Goal: Information Seeking & Learning: Find specific fact

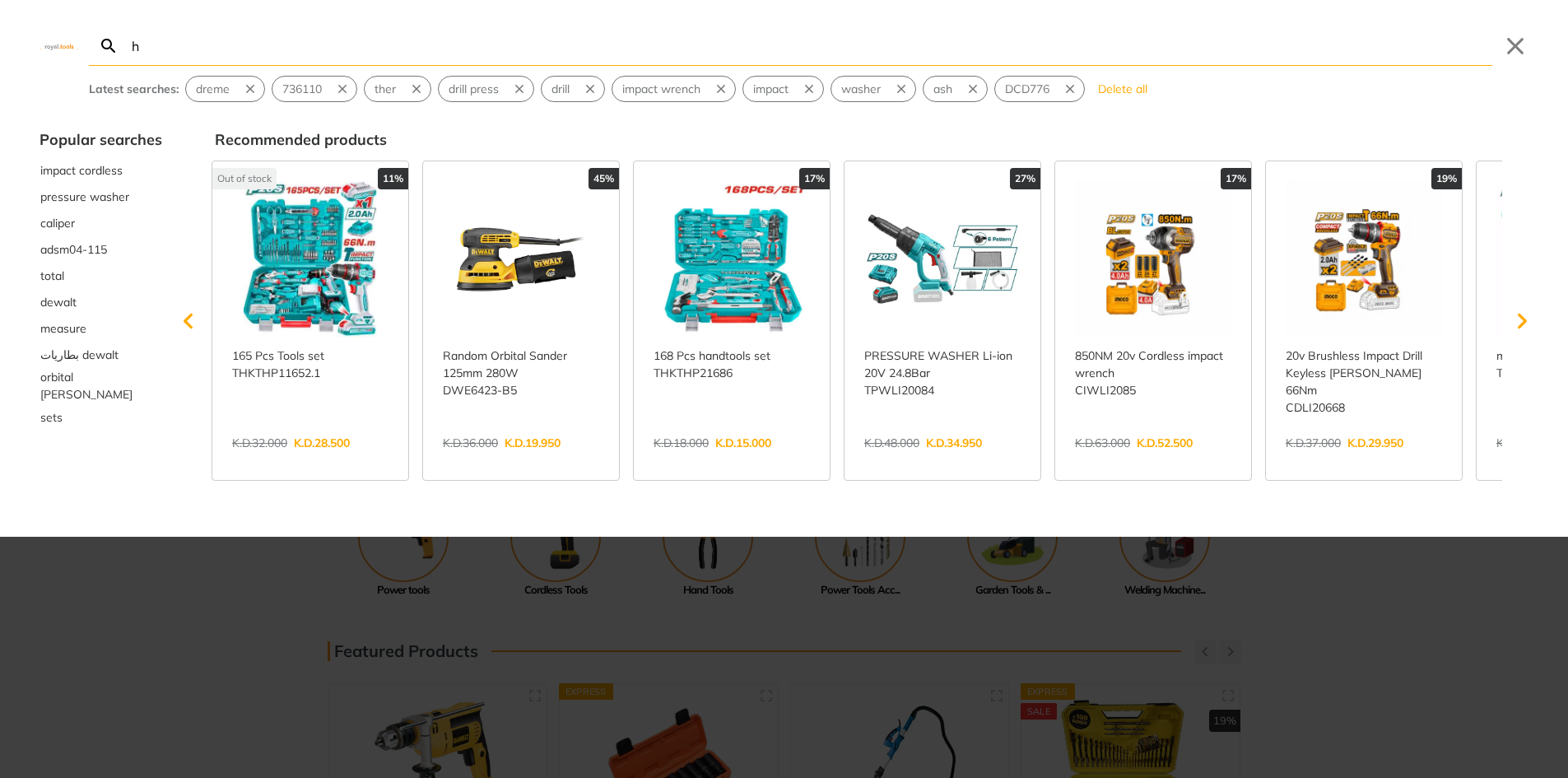
type input "h"
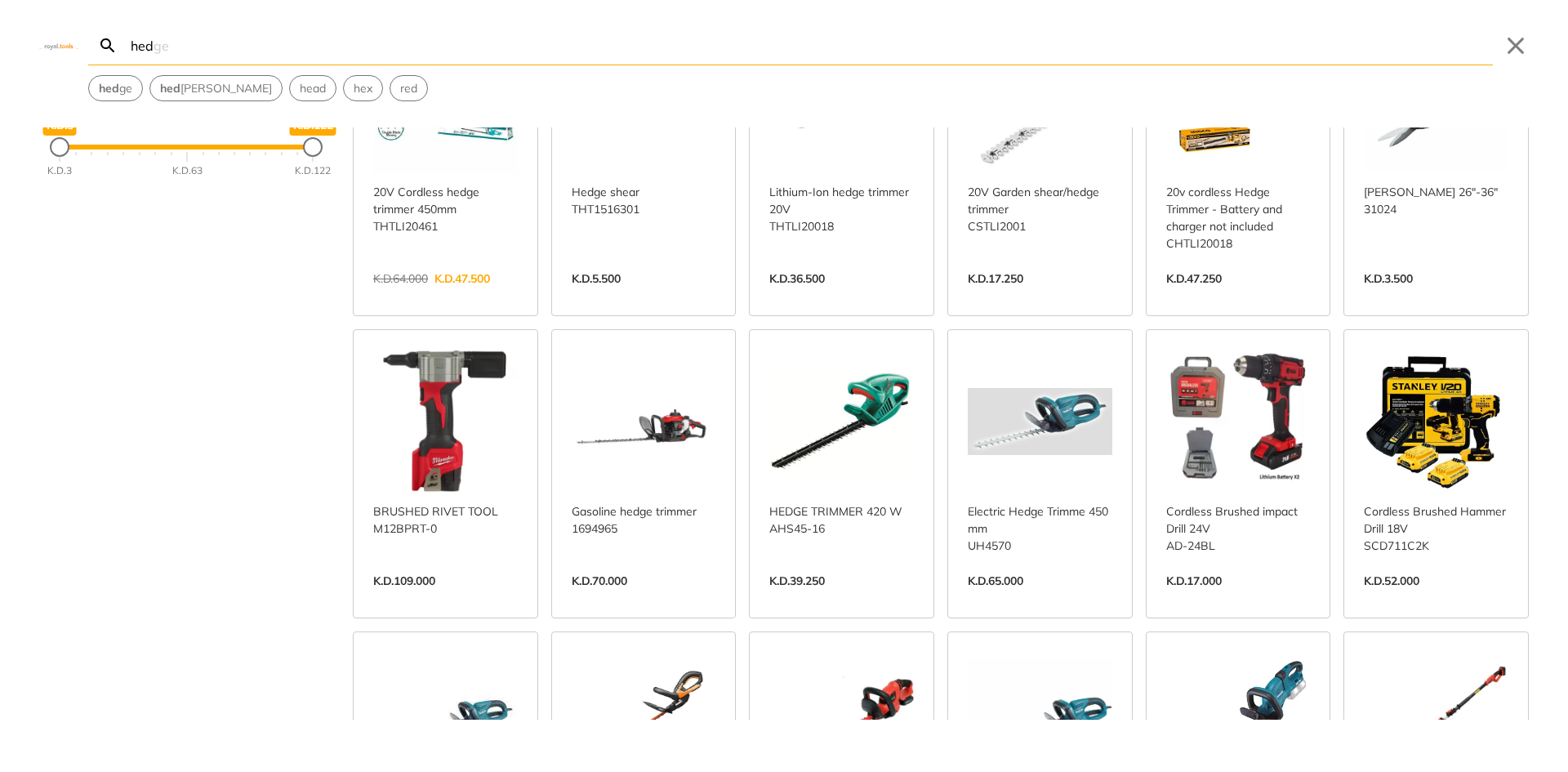
scroll to position [245, 0]
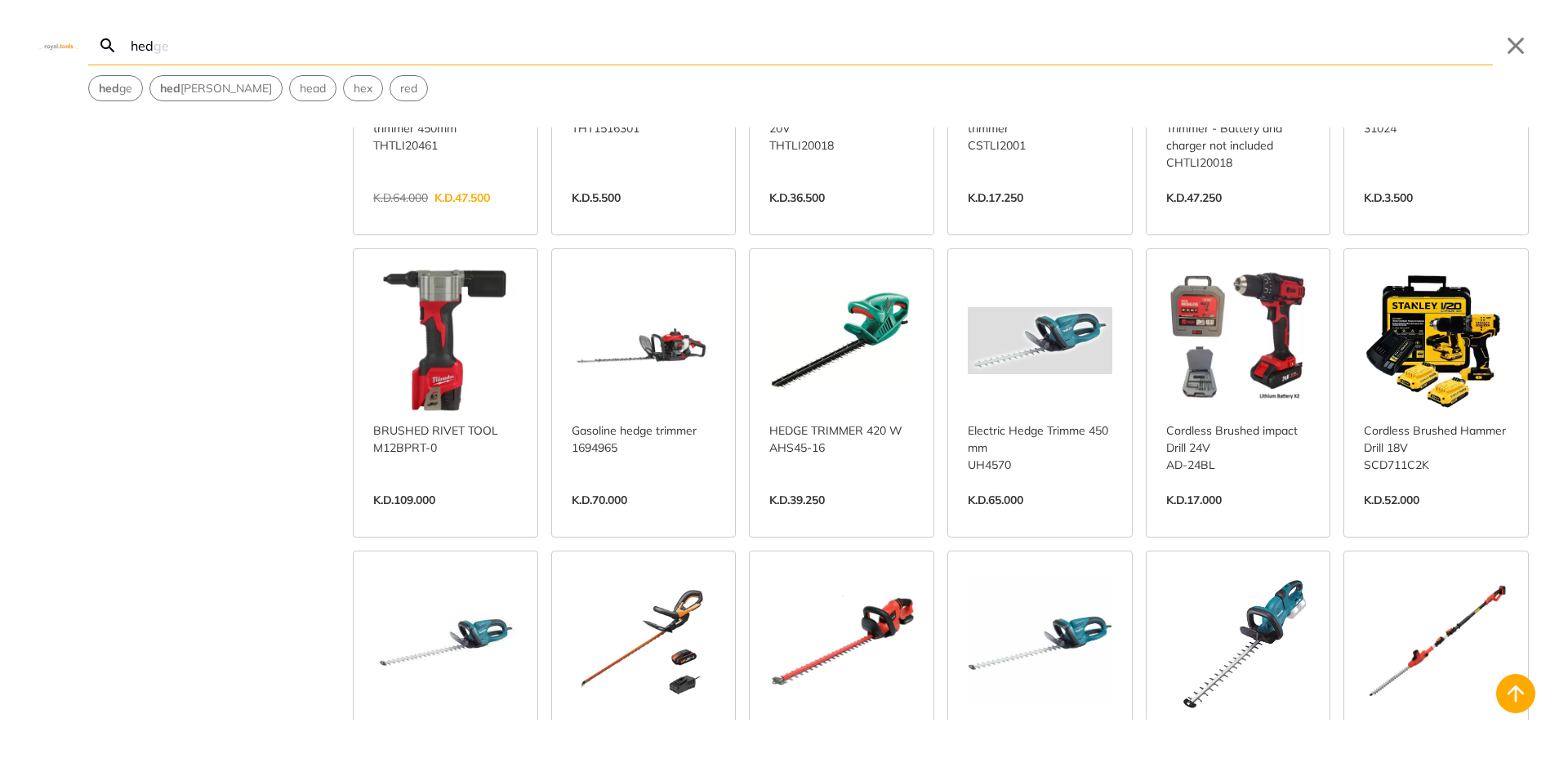
click at [842, 517] on link "View more →" at bounding box center [841, 517] width 145 height 0
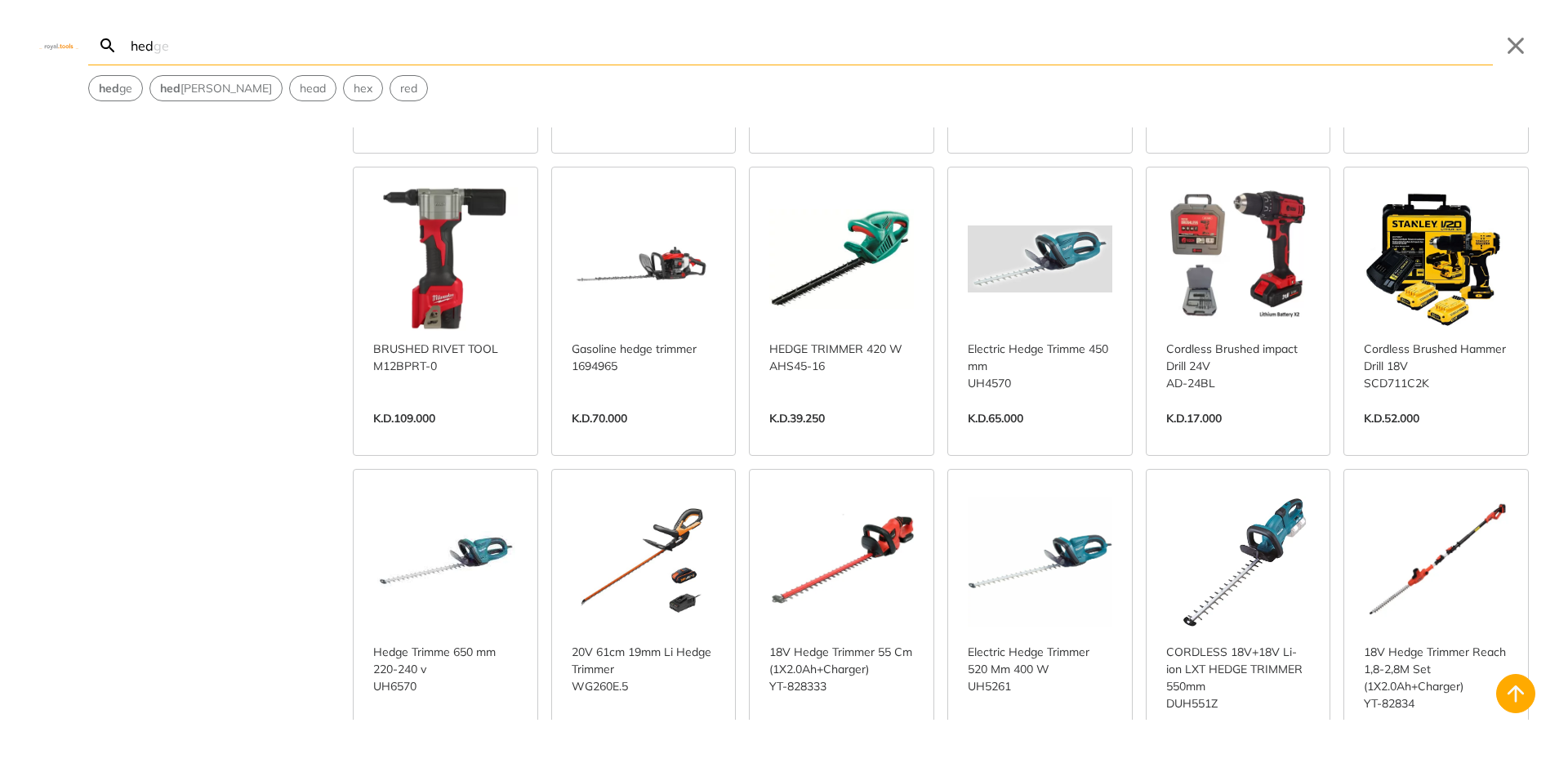
scroll to position [408, 0]
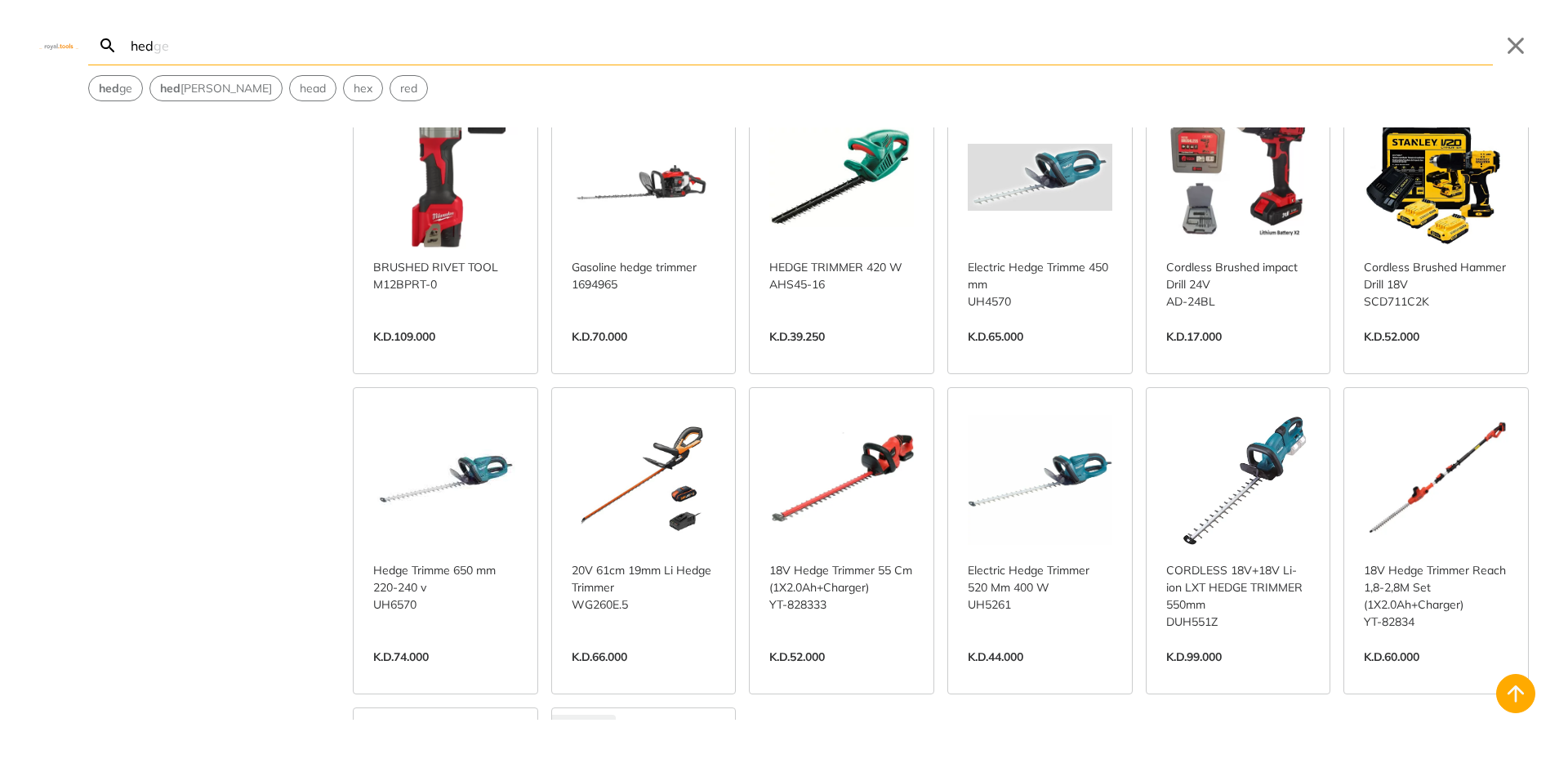
click at [1043, 354] on link "View more →" at bounding box center [1040, 354] width 145 height 0
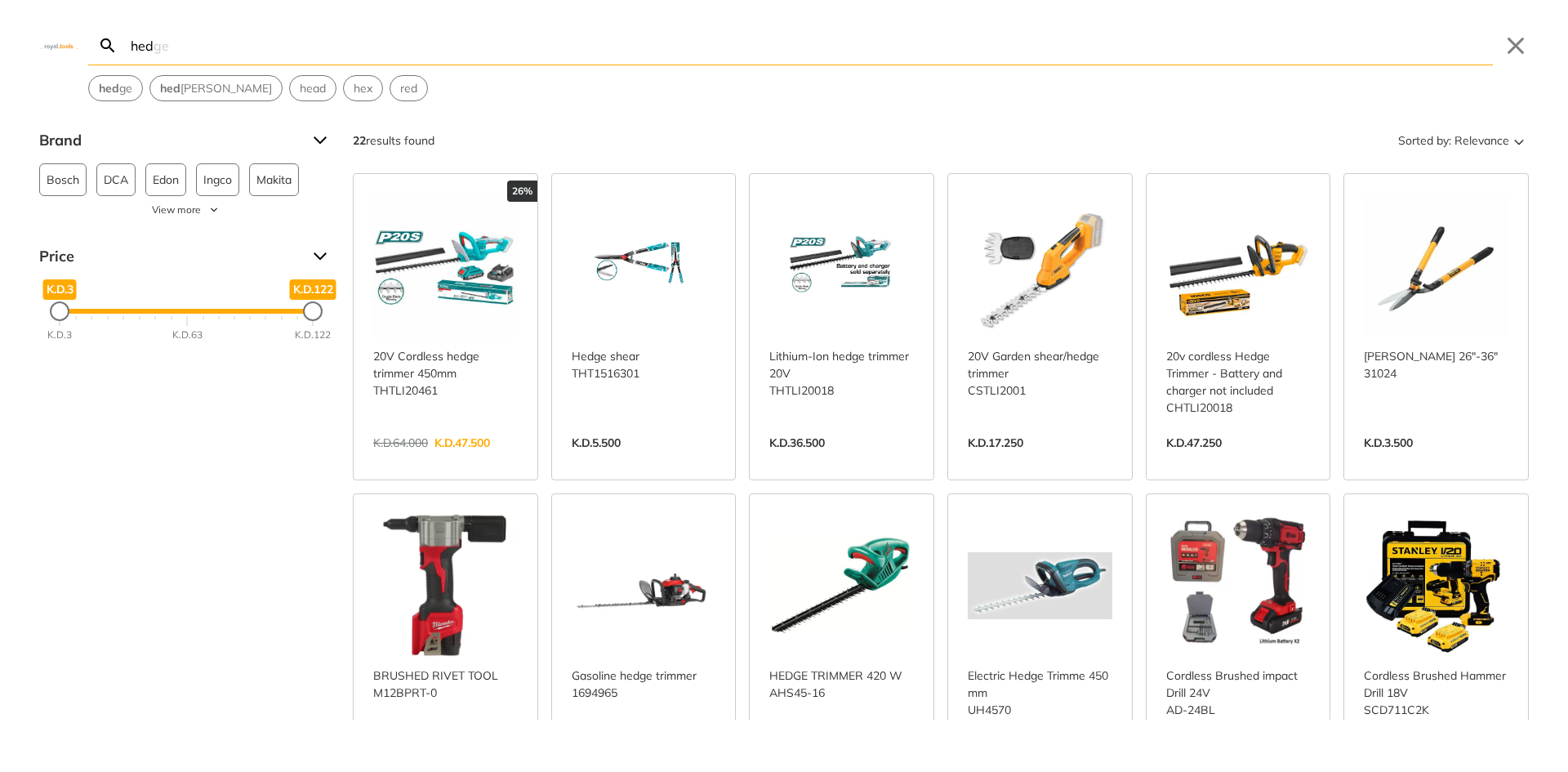
click at [548, 24] on div "hed Search hedge Submit Close hed ge hed ge trimmer head hex red" at bounding box center [784, 51] width 1568 height 102
click at [531, 54] on input "hed" at bounding box center [810, 45] width 1366 height 39
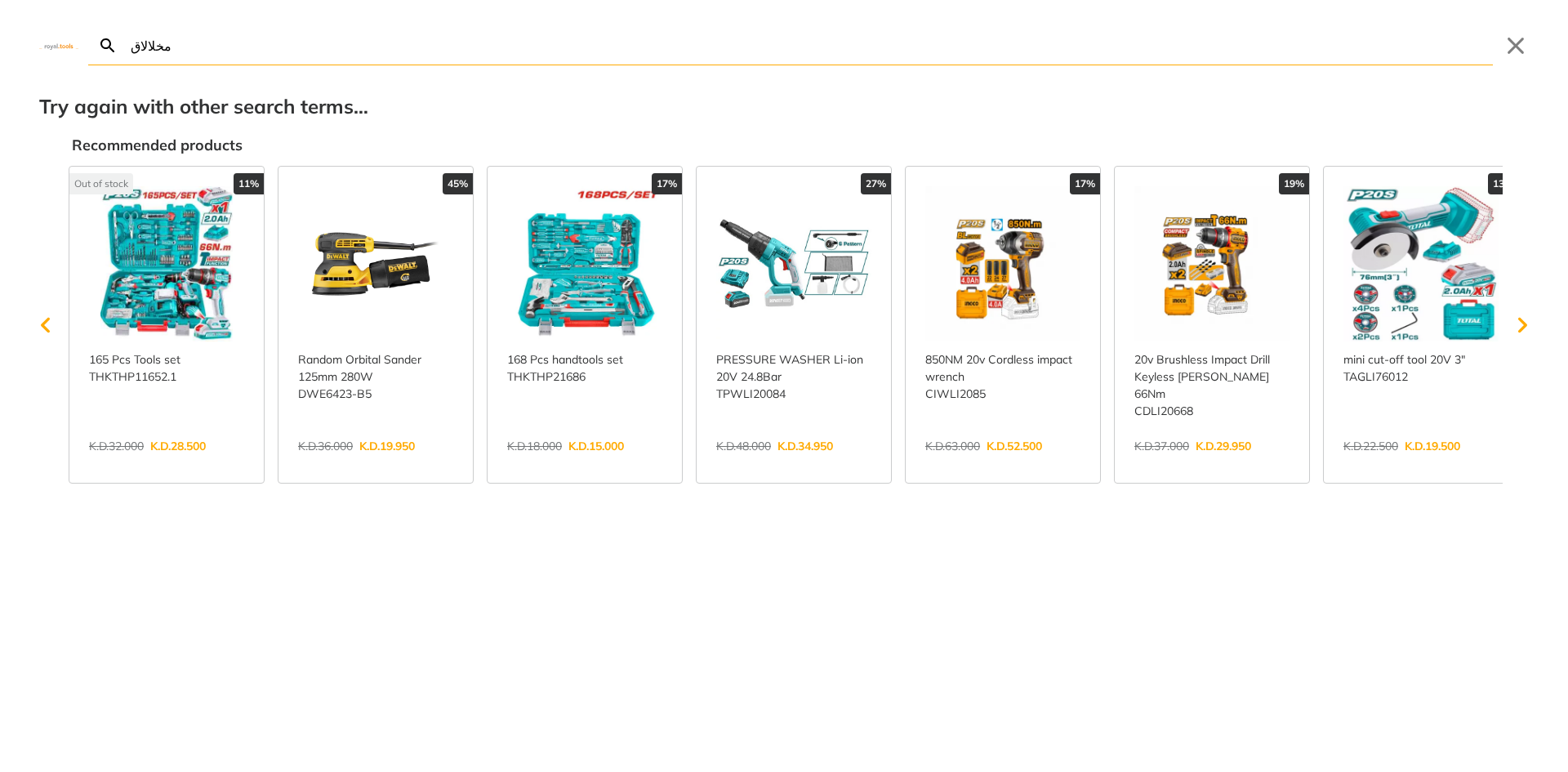
type input "مخلالا"
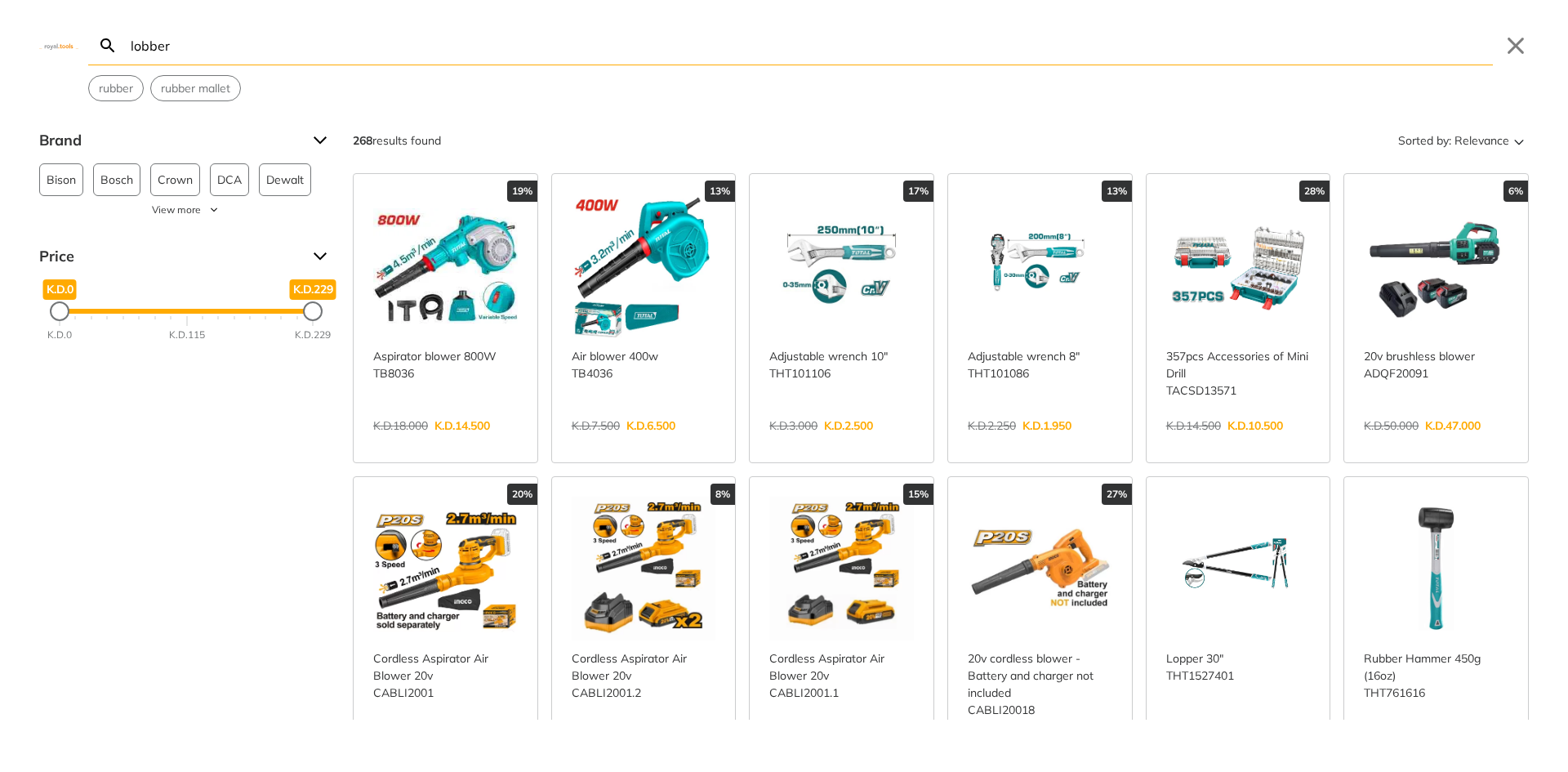
click at [1209, 762] on link "View more →" at bounding box center [1238, 762] width 145 height 0
click at [212, 47] on input "lobber" at bounding box center [810, 45] width 1366 height 39
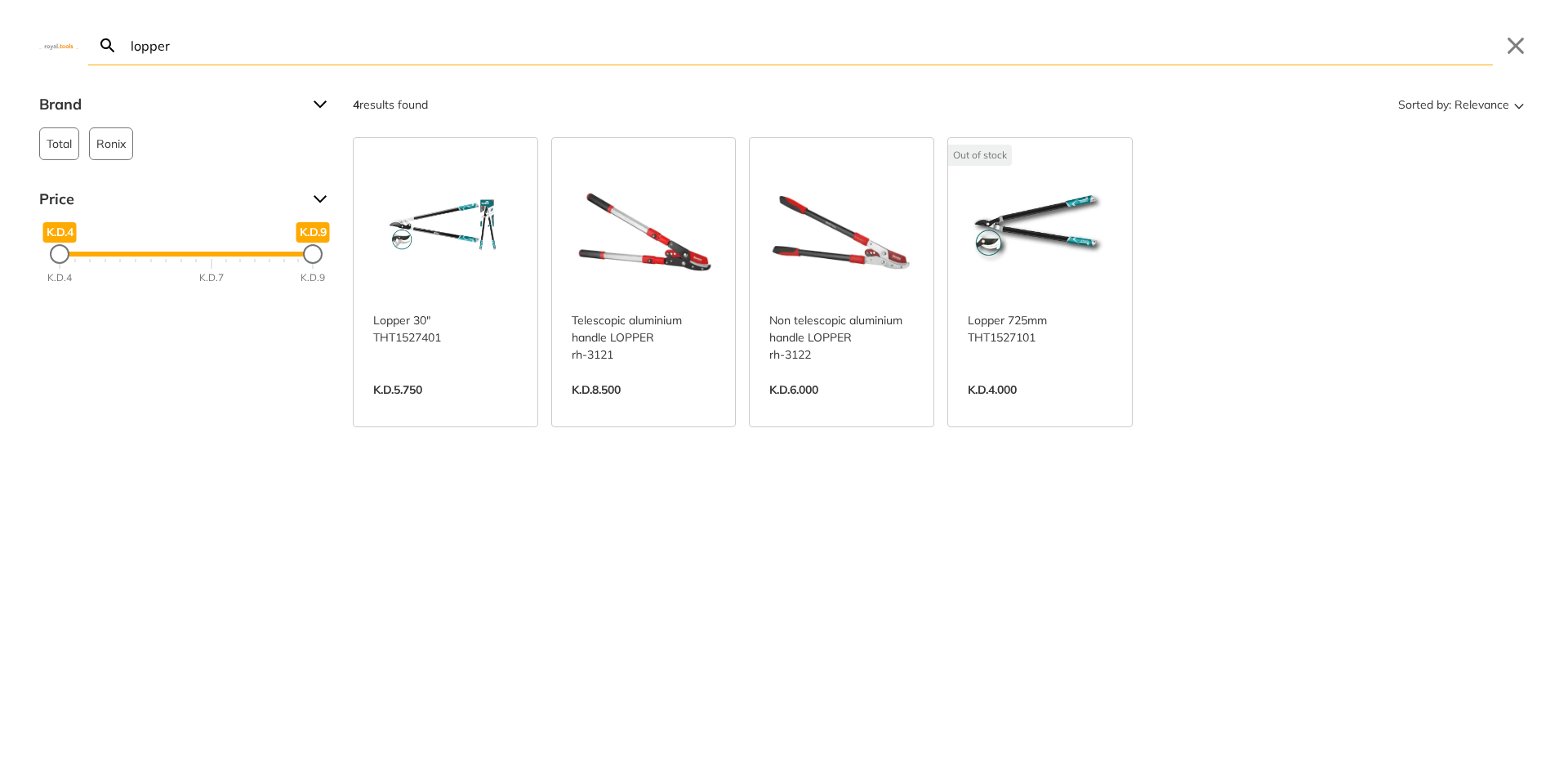
type input "lopper"
click at [1029, 406] on link "View more →" at bounding box center [1040, 406] width 145 height 0
click at [405, 406] on link "View more →" at bounding box center [445, 406] width 145 height 0
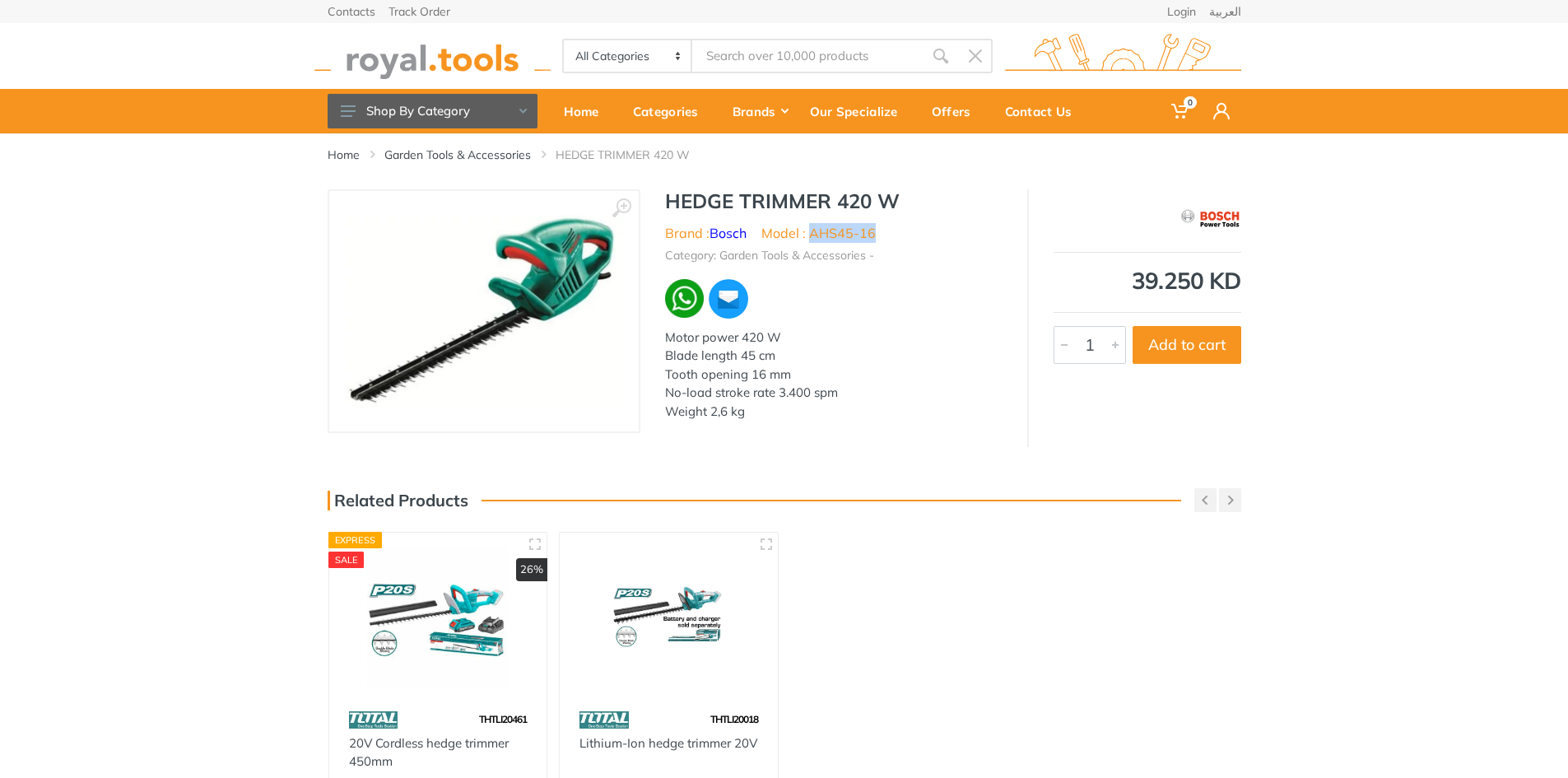
drag, startPoint x: 811, startPoint y: 231, endPoint x: 873, endPoint y: 228, distance: 62.1
click at [873, 228] on li "Model : AHS45-16" at bounding box center [818, 233] width 114 height 20
copy li "AHS45-16"
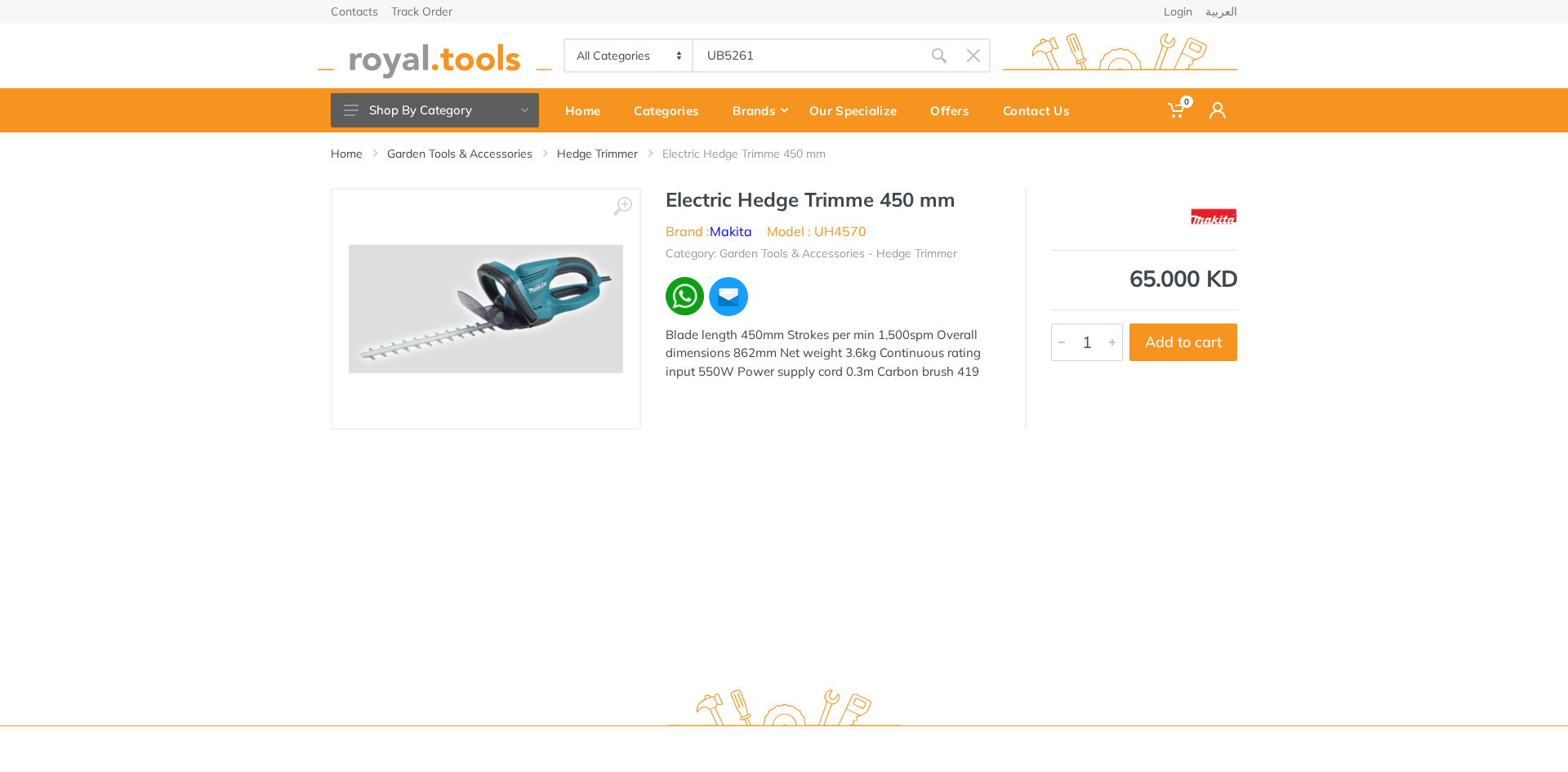
type input "UB5261"
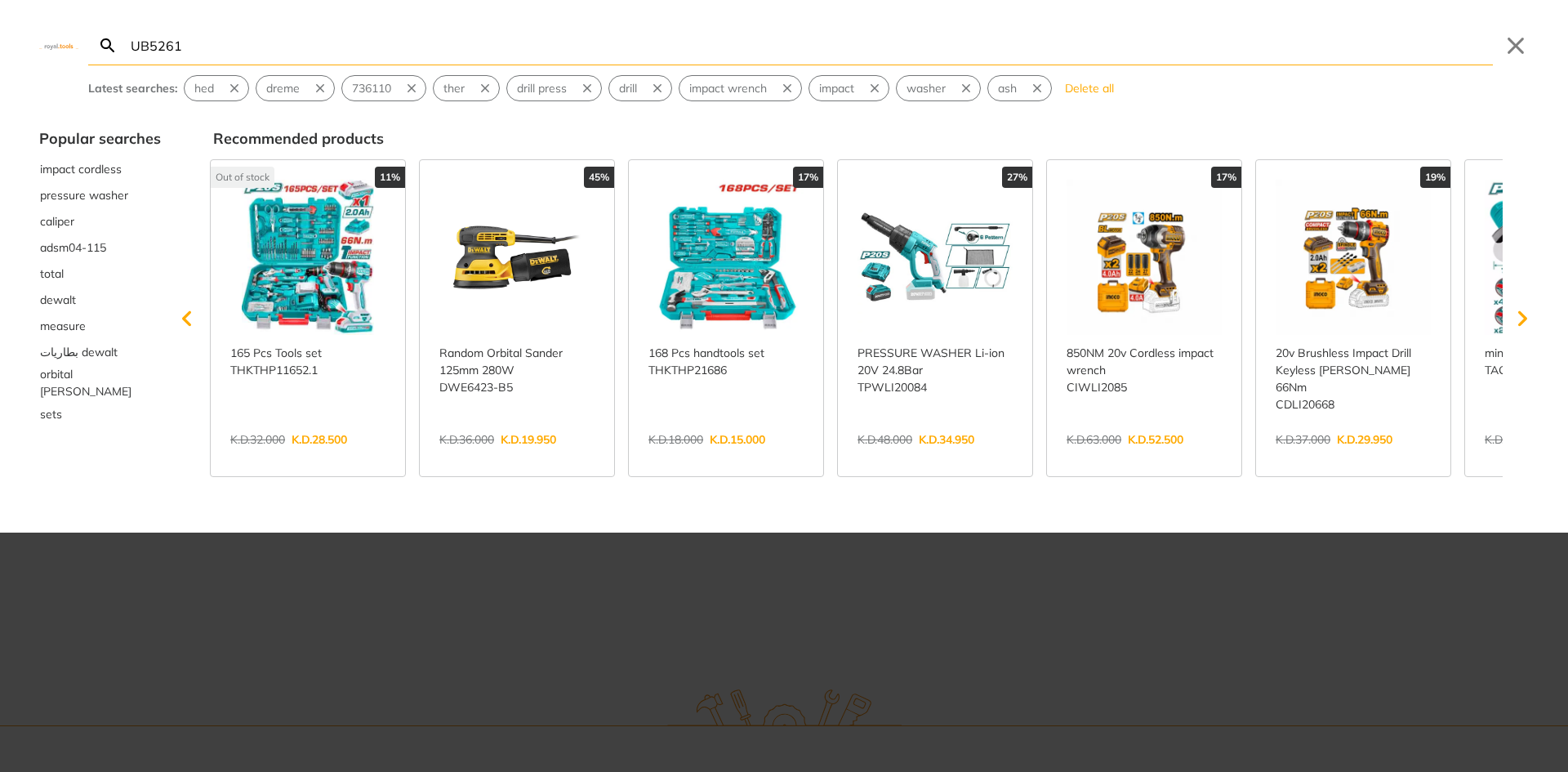
type input "UB5261"
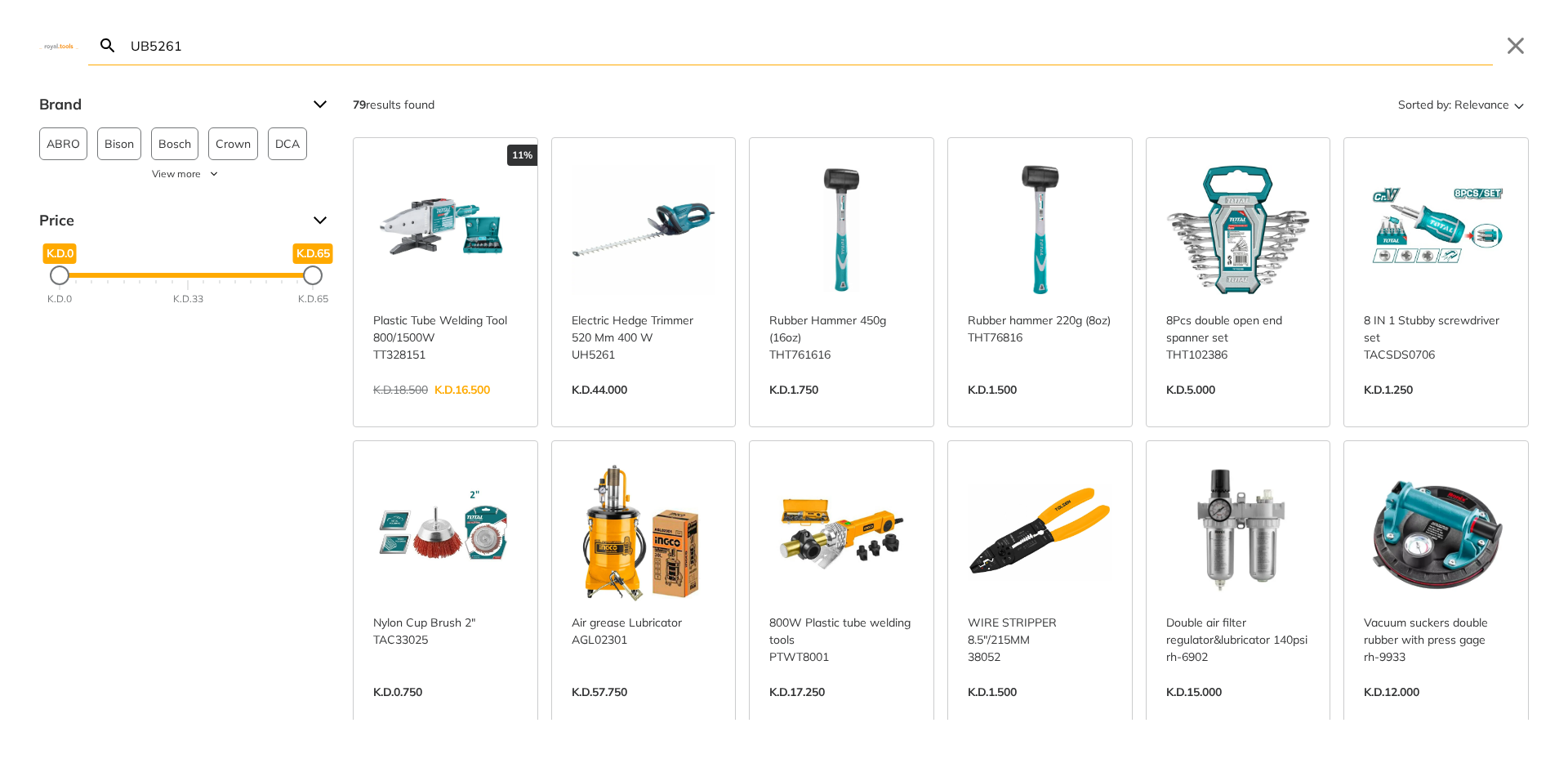
click at [654, 406] on link "View more →" at bounding box center [644, 406] width 145 height 0
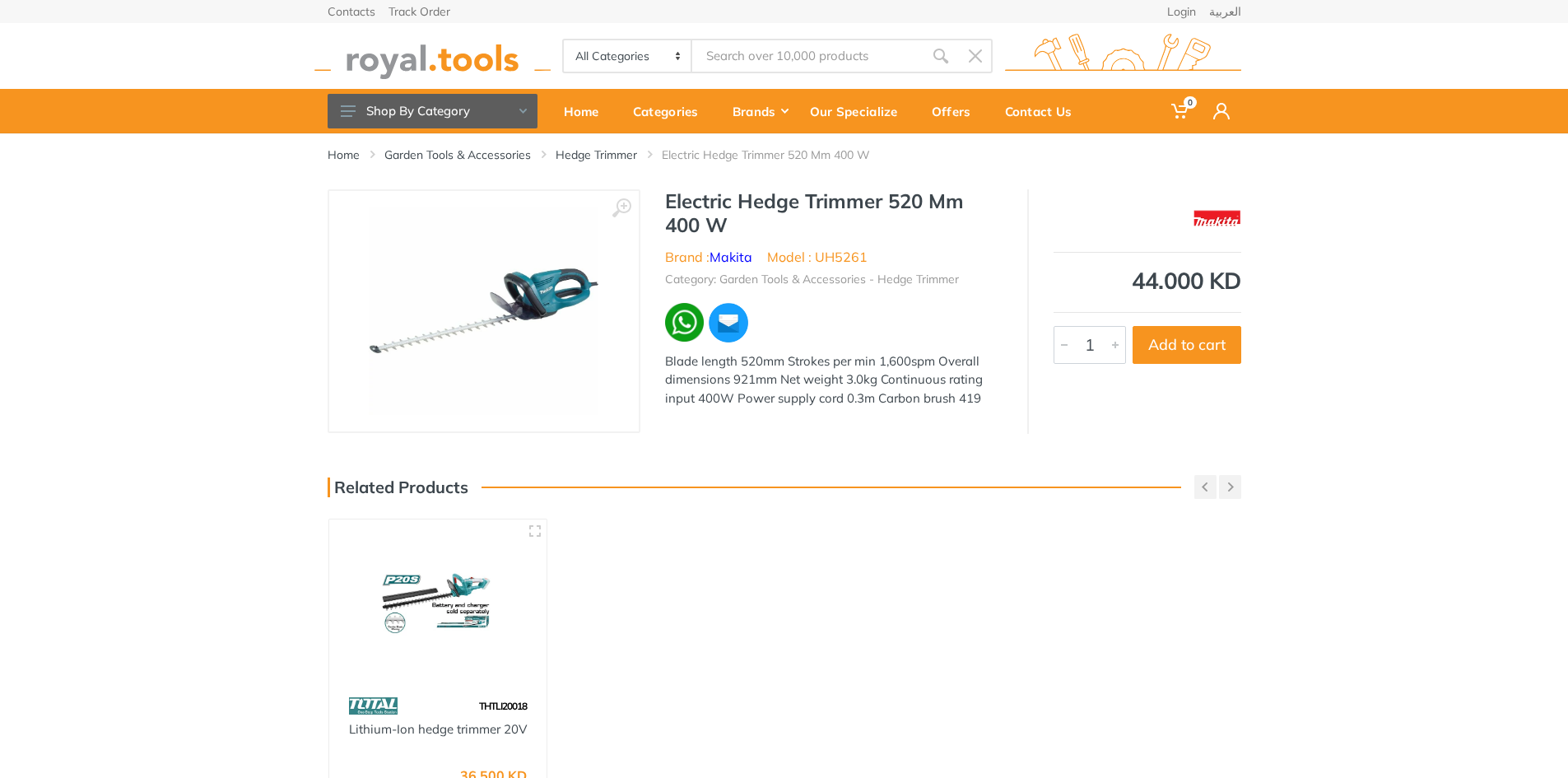
click at [1314, 484] on div "Home Garden Tools & Accessories Hedge Trimmer Electric Hedge Trimmer 520 Mm 400…" at bounding box center [784, 511] width 1568 height 757
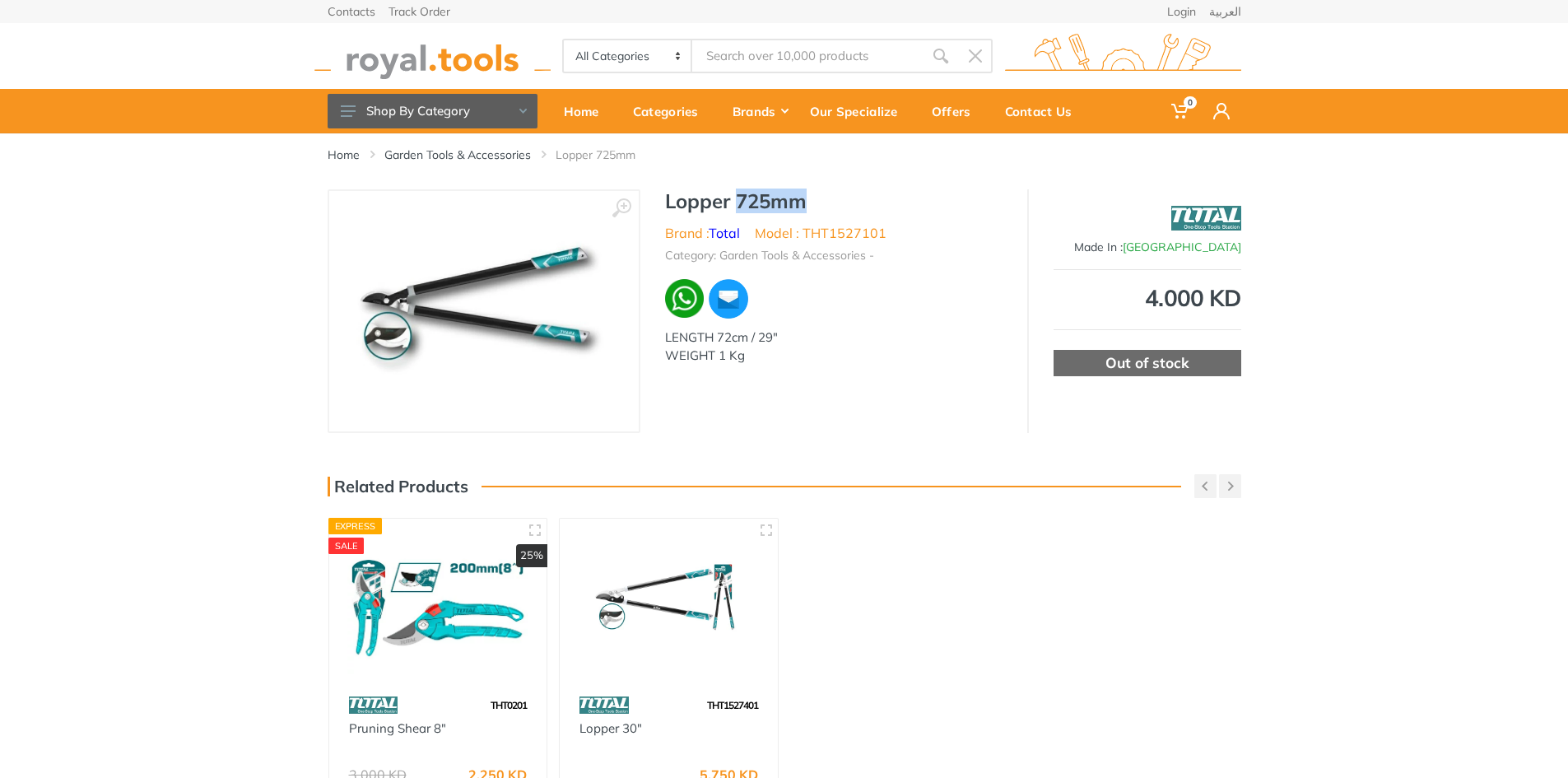
drag, startPoint x: 823, startPoint y: 196, endPoint x: 733, endPoint y: 202, distance: 90.2
click at [733, 202] on h1 "Lopper 725mm" at bounding box center [834, 201] width 338 height 24
copy h1 "725mm"
click at [856, 359] on div "WEIGHT 1 Kg" at bounding box center [834, 355] width 338 height 19
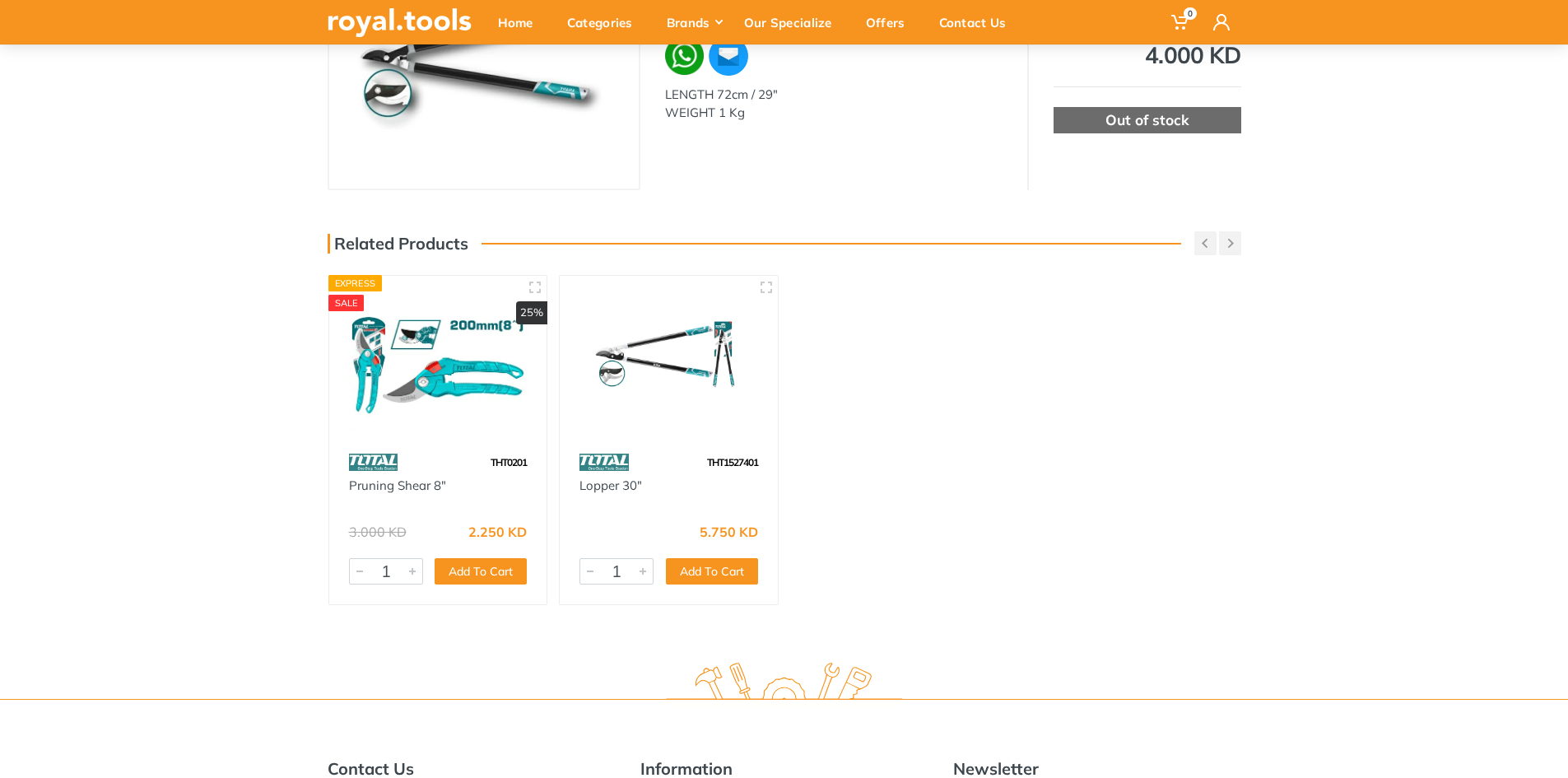
scroll to position [247, 0]
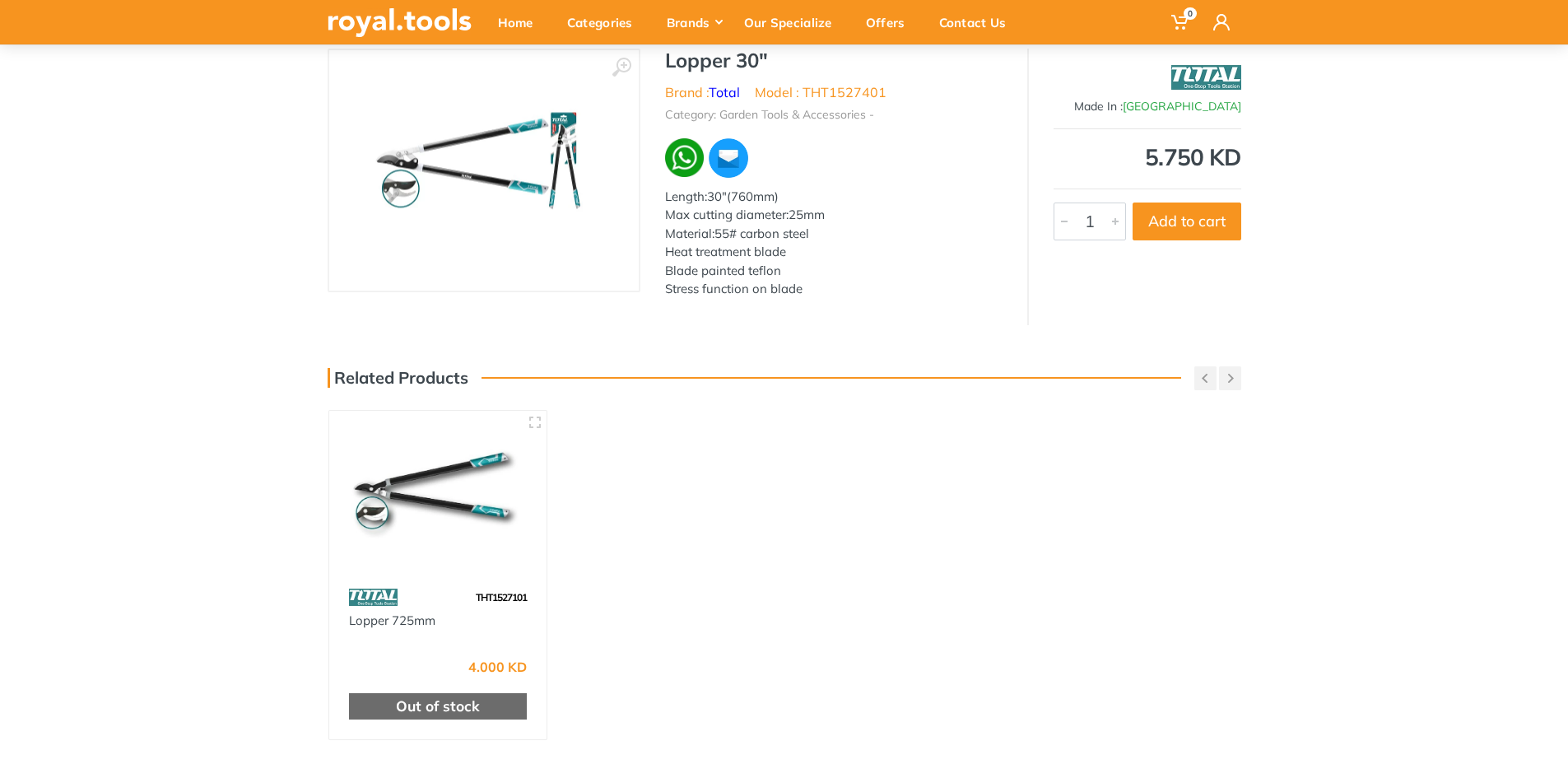
scroll to position [247, 0]
